Goal: Find specific page/section: Find specific page/section

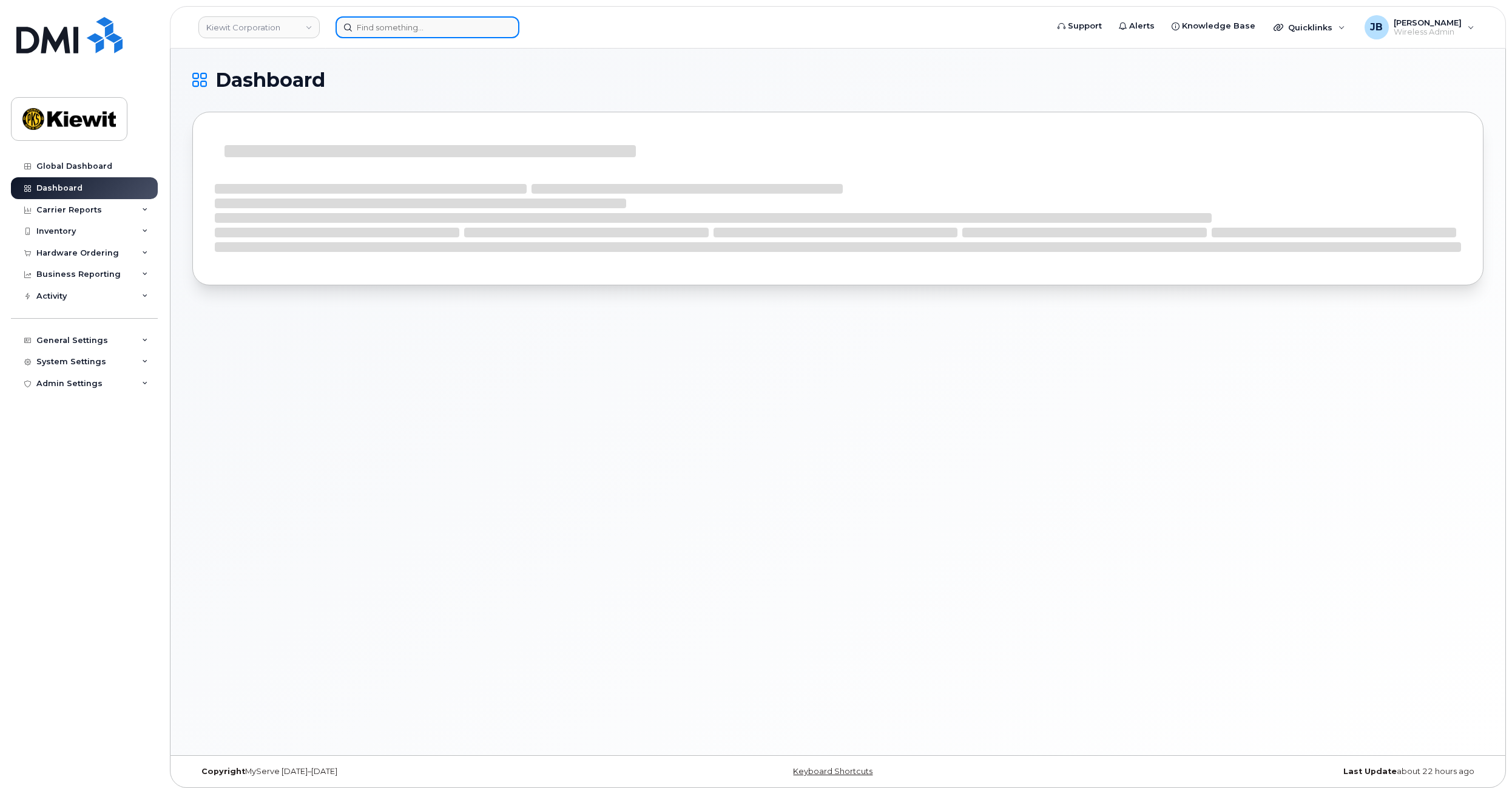
click at [396, 26] on input at bounding box center [427, 27] width 184 height 22
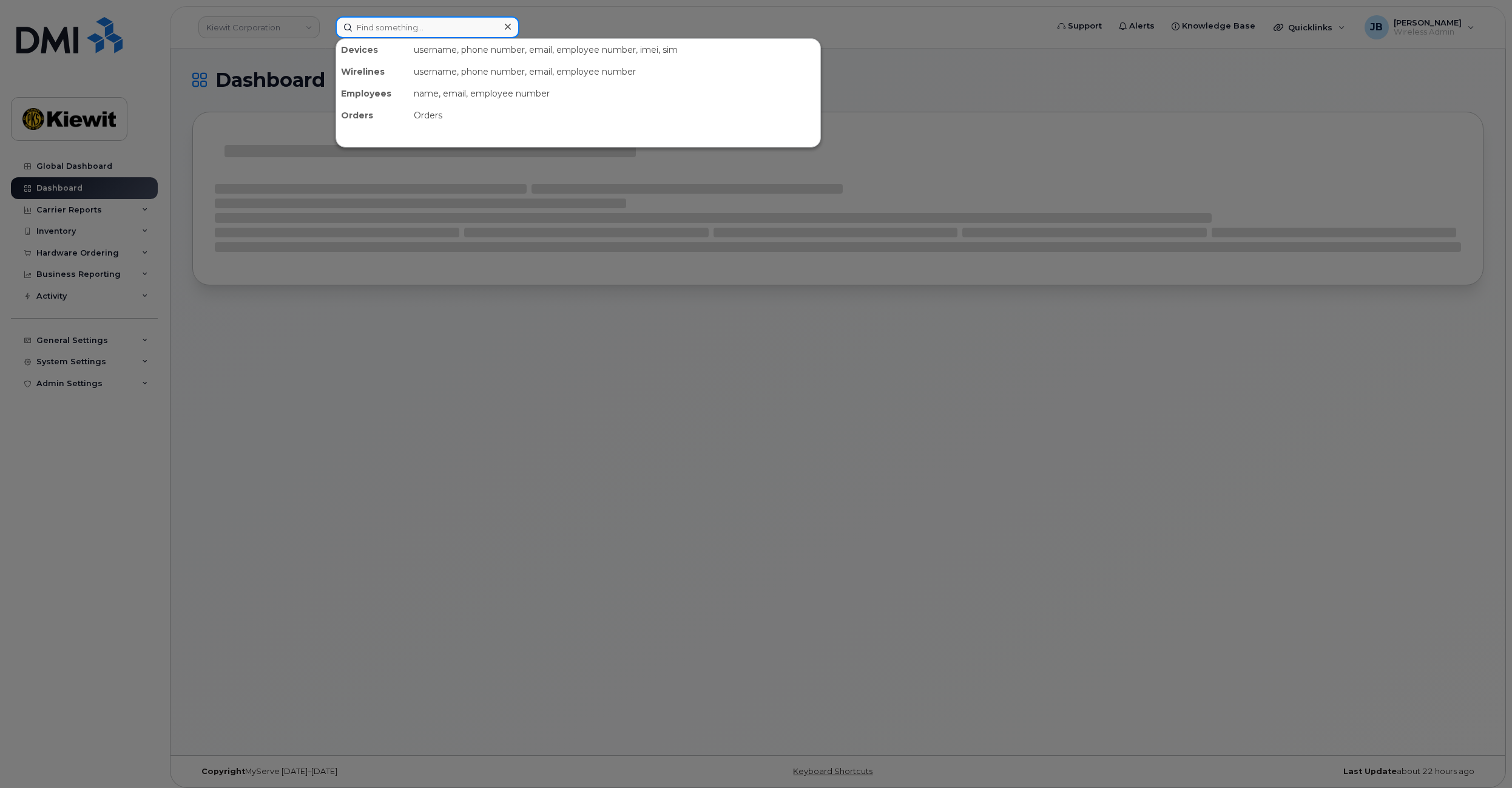
paste input "646-866-9139"
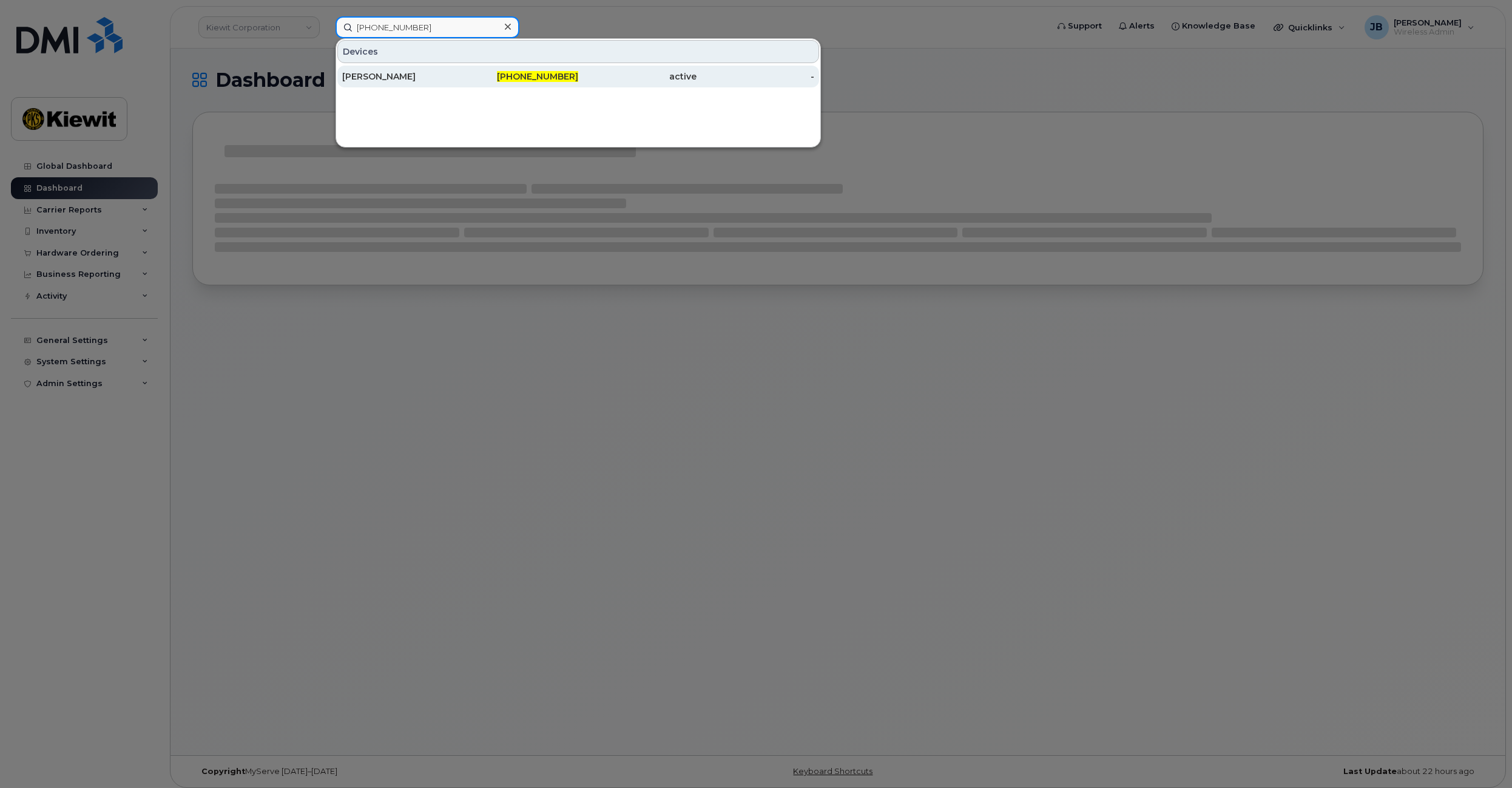
type input "646-866-9139"
click at [412, 77] on div "[PERSON_NAME]" at bounding box center [401, 77] width 118 height 12
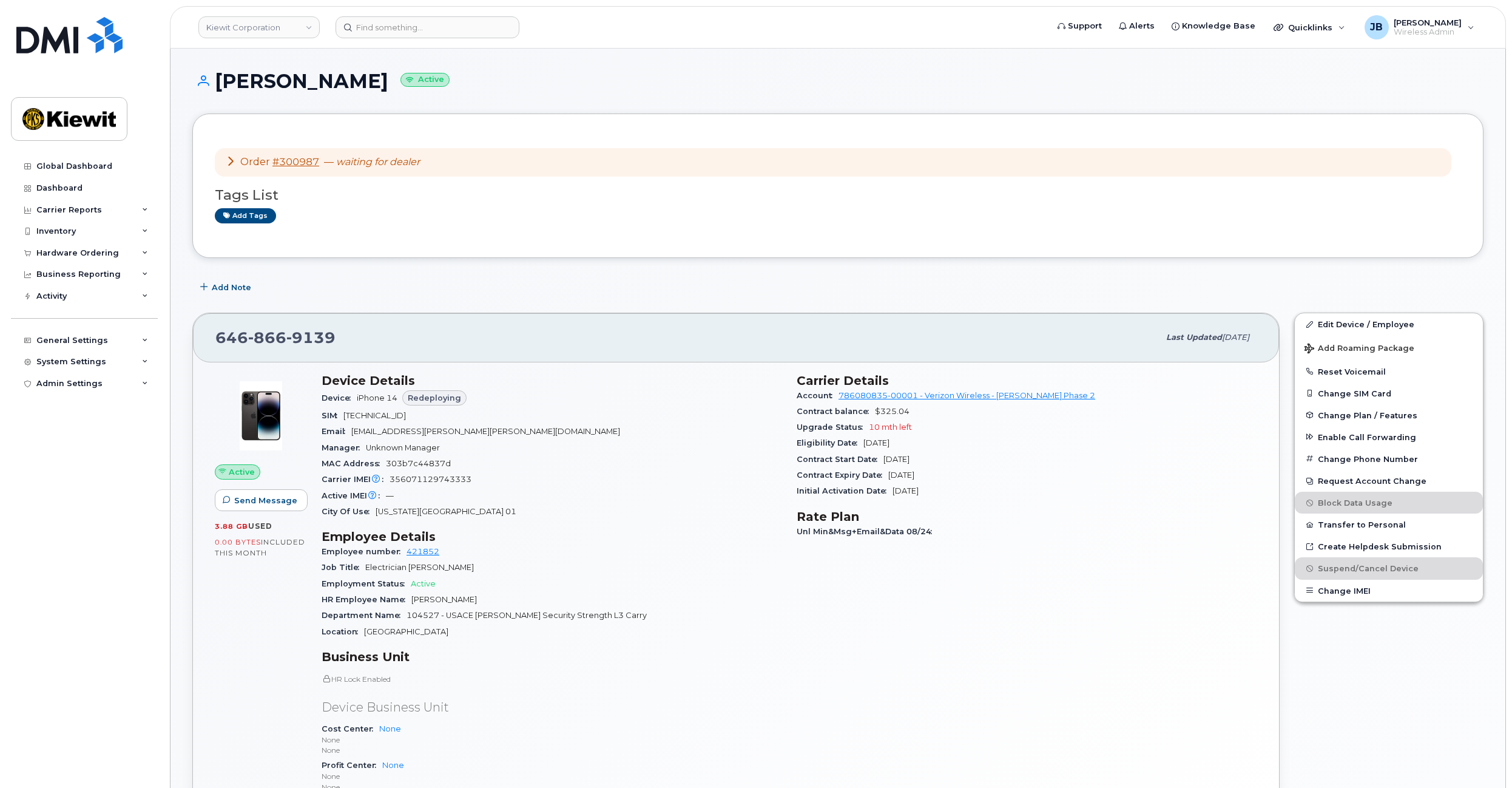
click at [231, 161] on icon at bounding box center [230, 161] width 10 height 10
